Goal: Transaction & Acquisition: Purchase product/service

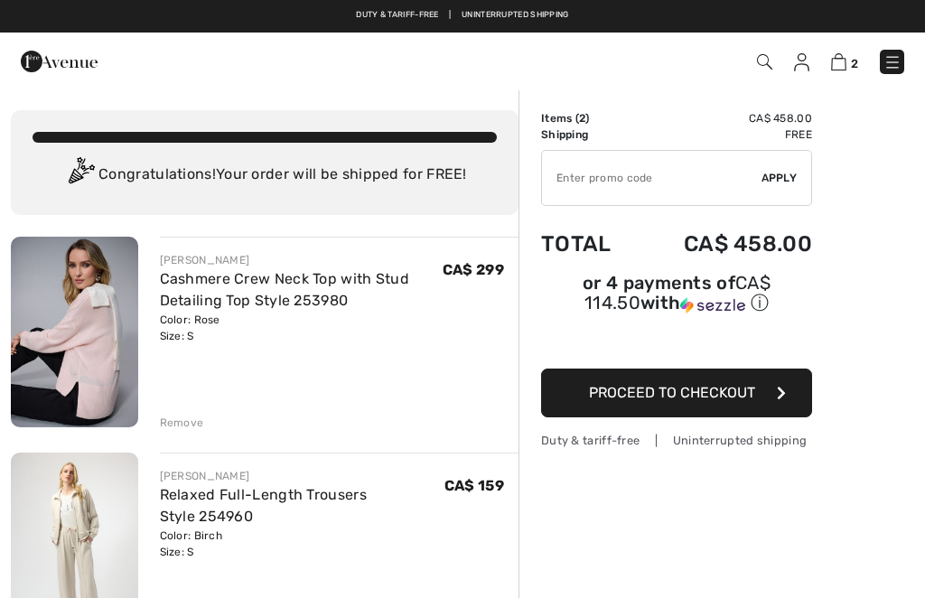
click at [70, 356] on img at bounding box center [74, 332] width 127 height 191
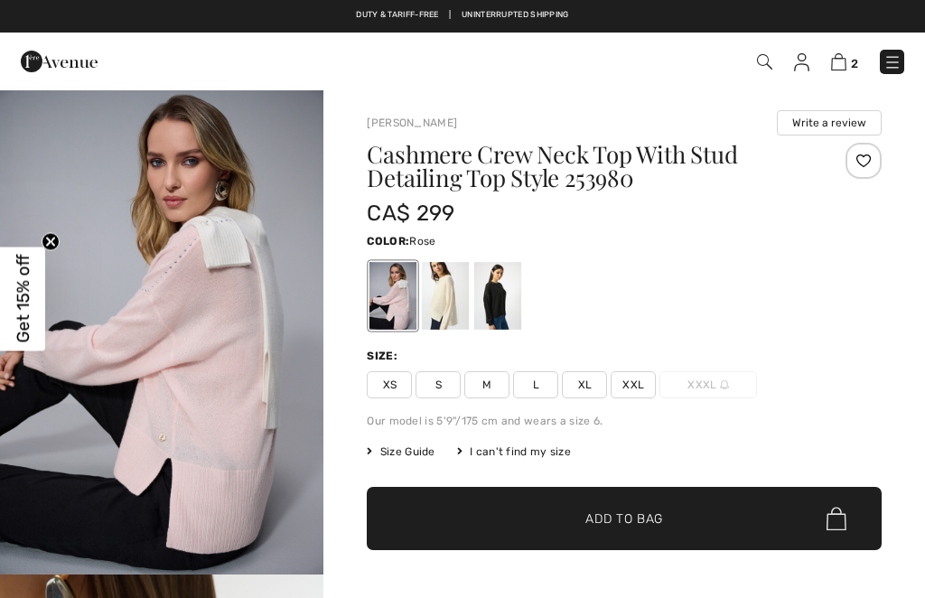
checkbox input "true"
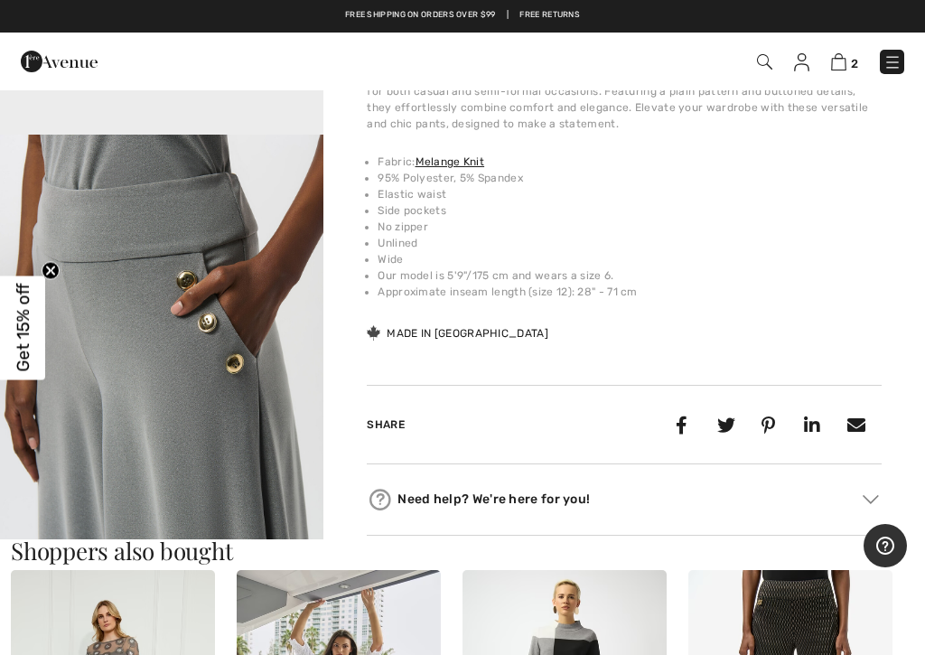
scroll to position [143, 0]
click at [834, 55] on img at bounding box center [838, 61] width 15 height 17
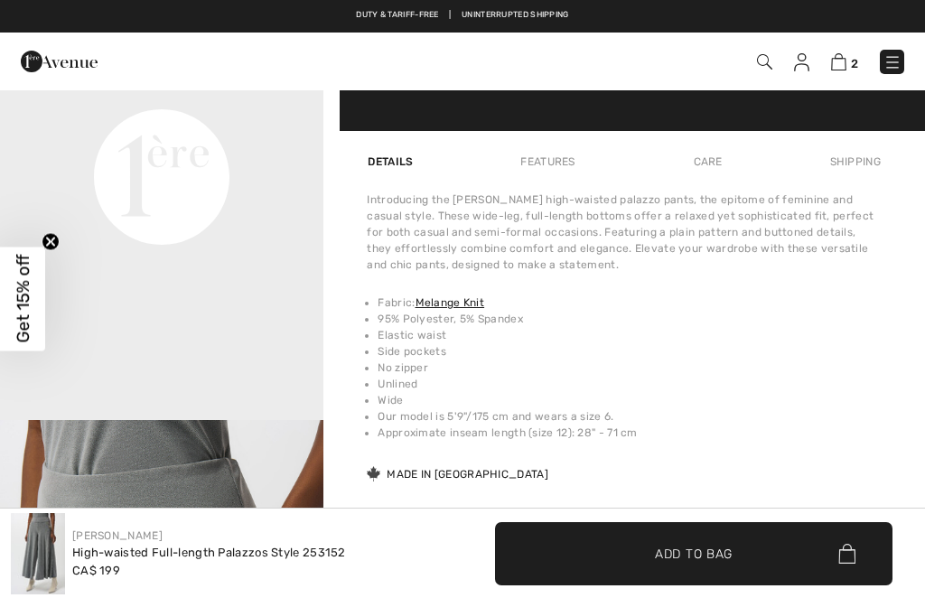
checkbox input "true"
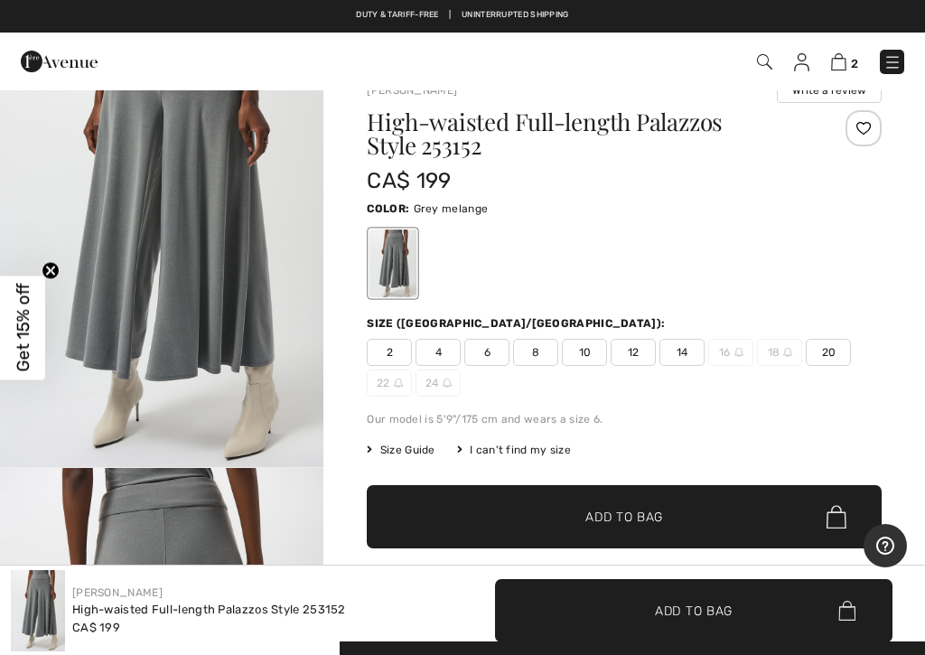
scroll to position [33, 0]
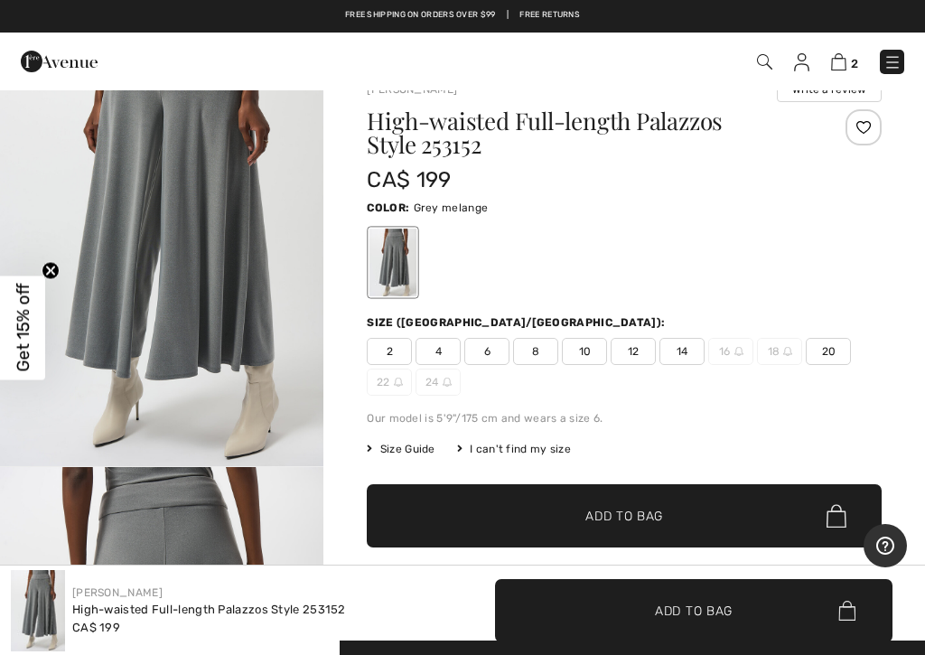
click at [485, 350] on span "6" at bounding box center [486, 351] width 45 height 27
click at [594, 516] on span "Add to Bag" at bounding box center [624, 516] width 78 height 19
click at [836, 58] on img at bounding box center [838, 61] width 15 height 17
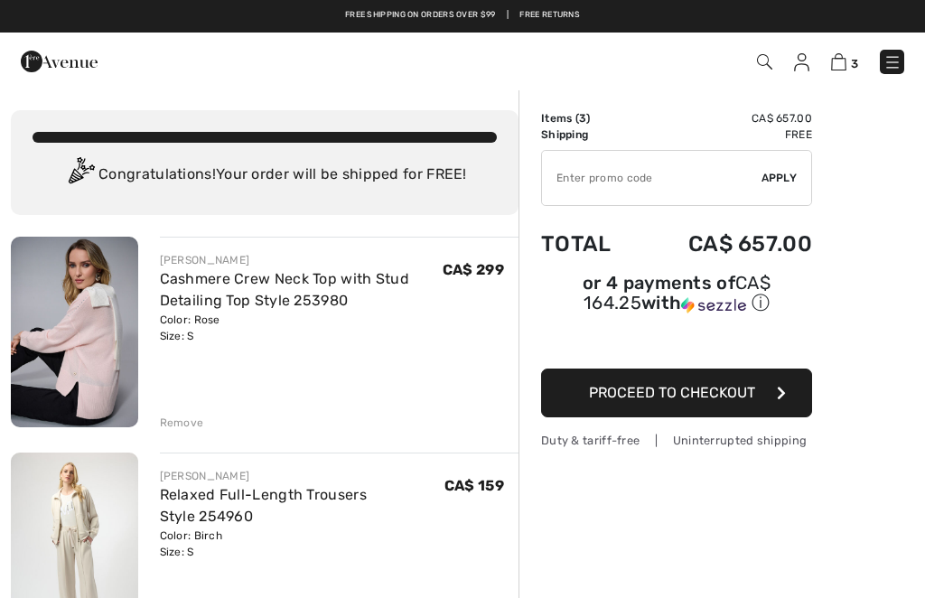
click at [182, 416] on div "Remove" at bounding box center [182, 423] width 44 height 16
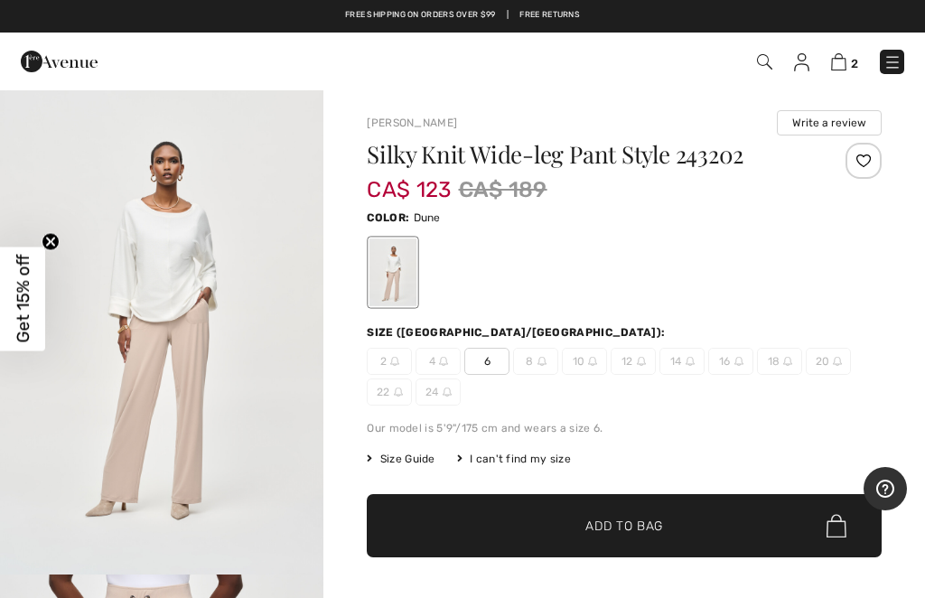
click at [612, 531] on span "Add to Bag" at bounding box center [624, 526] width 78 height 19
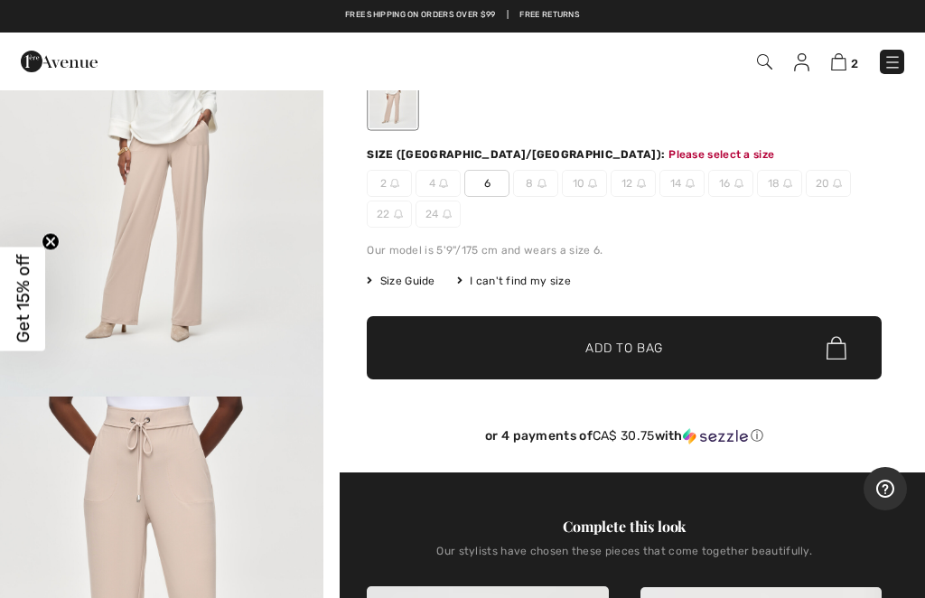
scroll to position [194, 0]
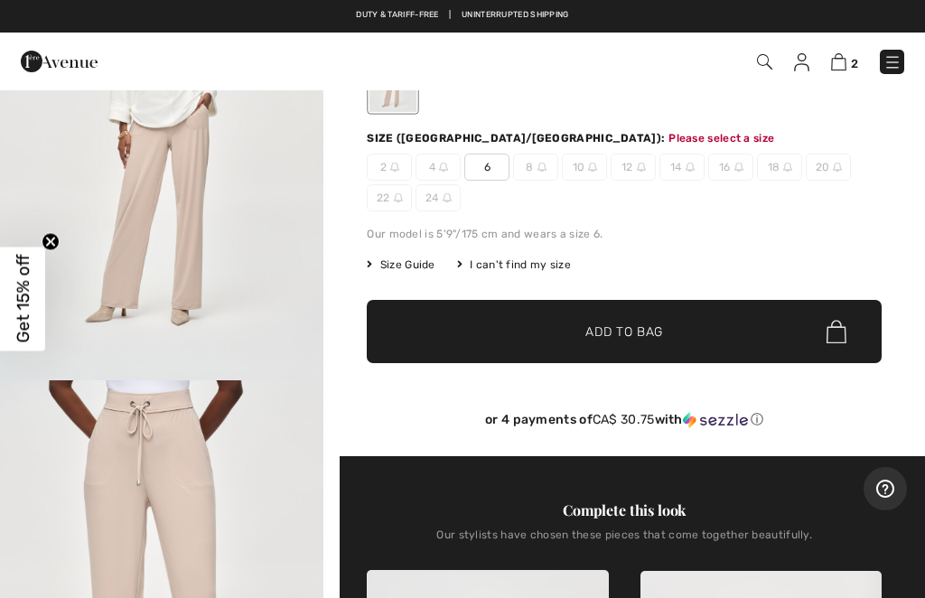
click at [620, 330] on span "Add to Bag" at bounding box center [624, 331] width 78 height 19
click at [595, 328] on span "Add to Bag" at bounding box center [624, 331] width 78 height 19
click at [584, 327] on span "✔ Added to Bag" at bounding box center [597, 331] width 110 height 19
click at [480, 173] on span "6" at bounding box center [486, 167] width 45 height 27
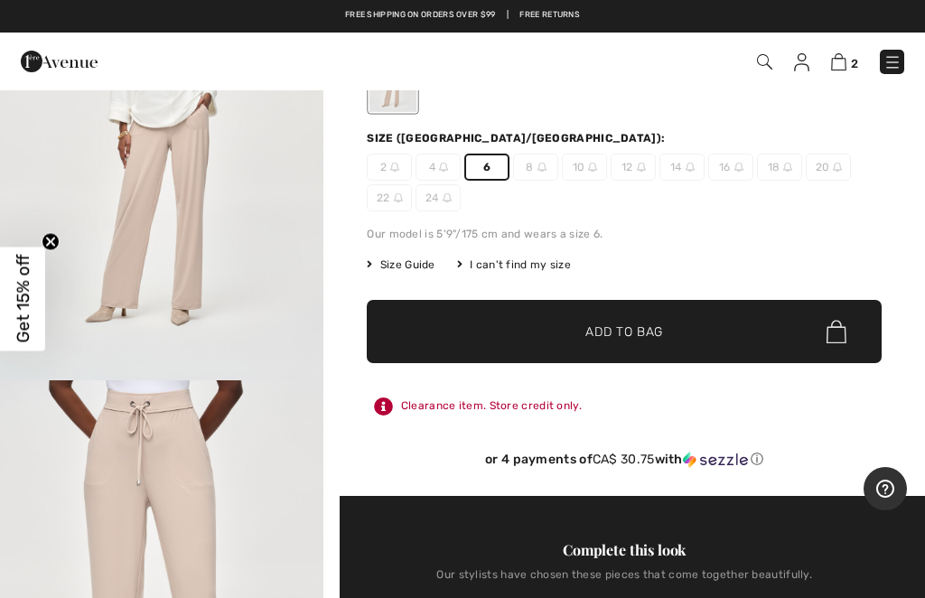
click at [482, 168] on span "6" at bounding box center [486, 167] width 45 height 27
click at [592, 336] on span "Add to Bag" at bounding box center [624, 331] width 78 height 19
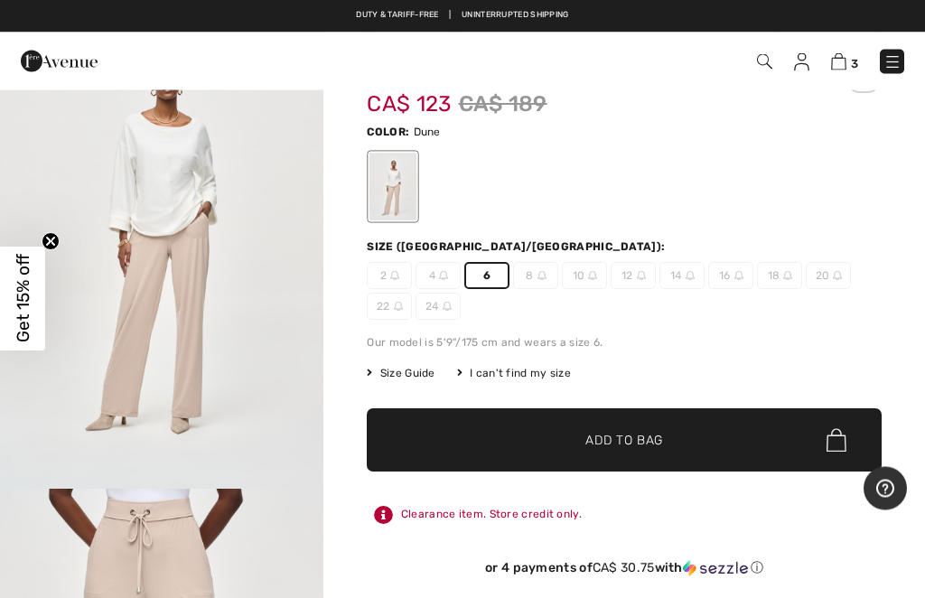
scroll to position [0, 0]
